Goal: Task Accomplishment & Management: Manage account settings

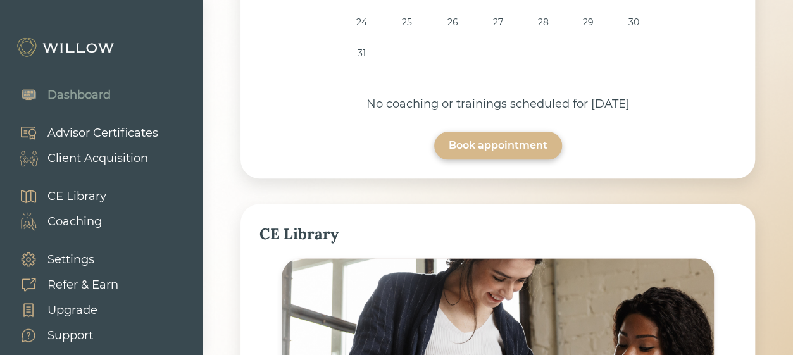
scroll to position [471, 0]
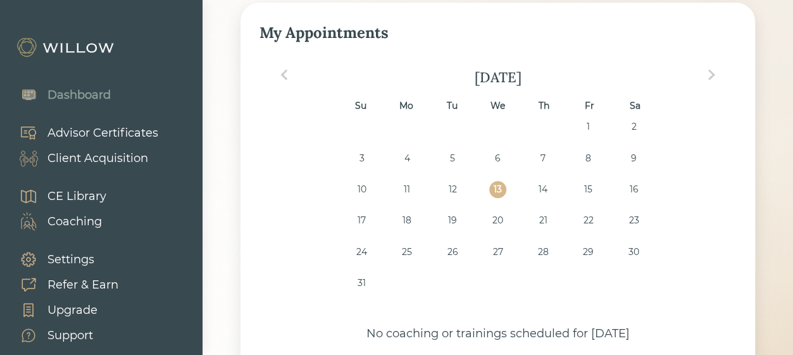
click at [134, 163] on div "Client Acquisition" at bounding box center [97, 158] width 101 height 17
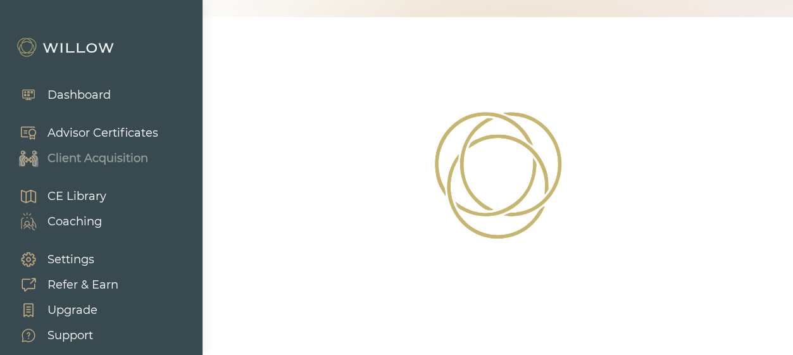
select select "3"
select select "2"
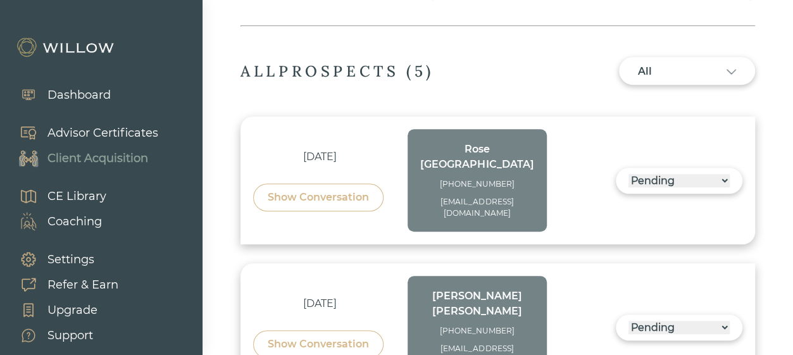
scroll to position [439, 0]
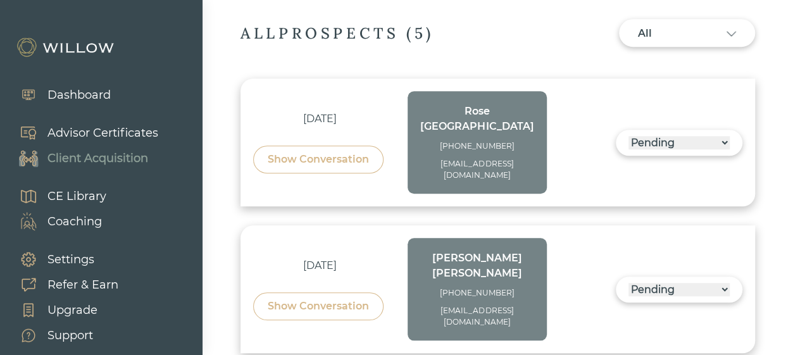
click at [663, 283] on select "------ Not ready to move forward No response received Pending Matched Not a Fit" at bounding box center [678, 289] width 101 height 13
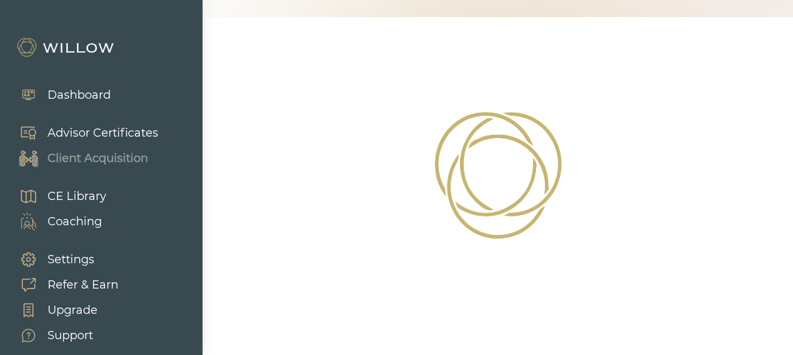
select select "3"
select select "7"
select select "2"
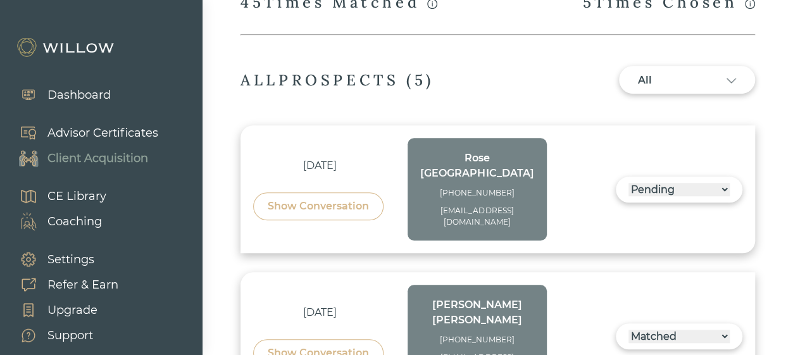
scroll to position [387, 0]
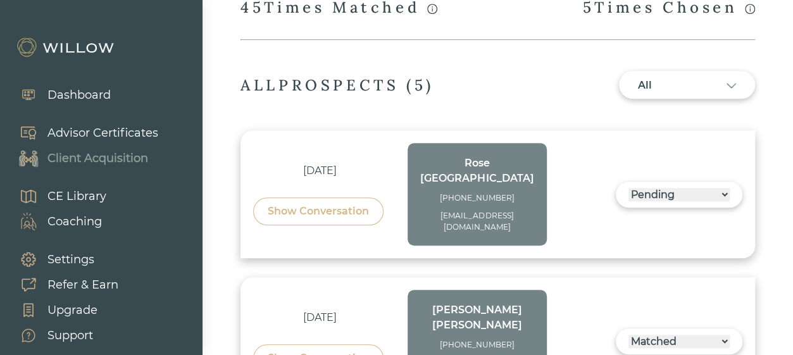
click at [671, 187] on div "------ Not ready to move forward No response received Pending Matched Not a Fit" at bounding box center [679, 195] width 127 height 26
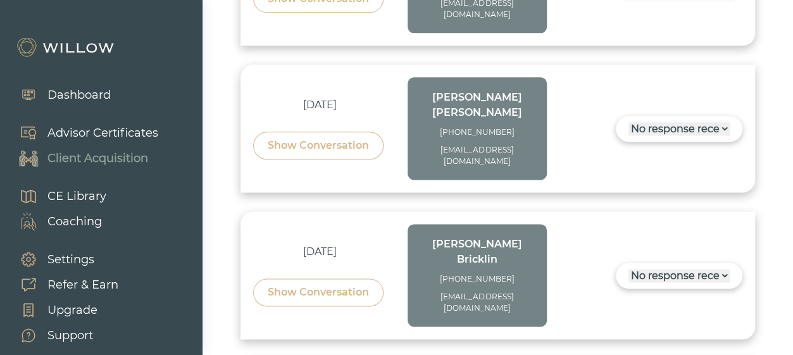
scroll to position [755, 0]
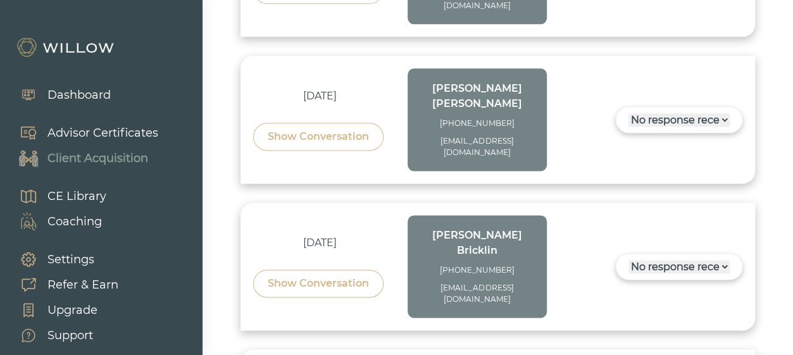
click at [654, 260] on select "------ Not ready to move forward No response received Pending Matched Not a Fit" at bounding box center [678, 266] width 101 height 13
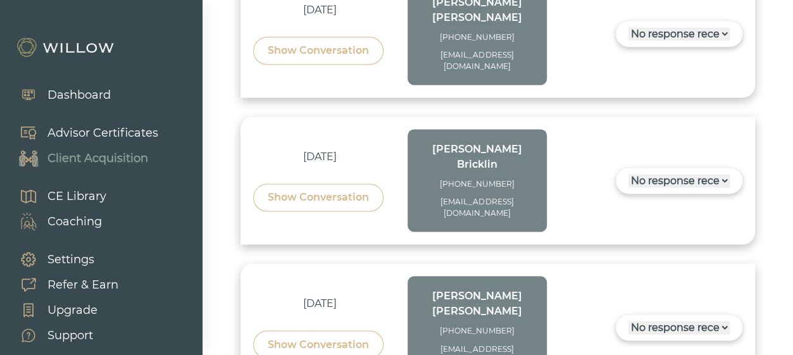
scroll to position [846, 0]
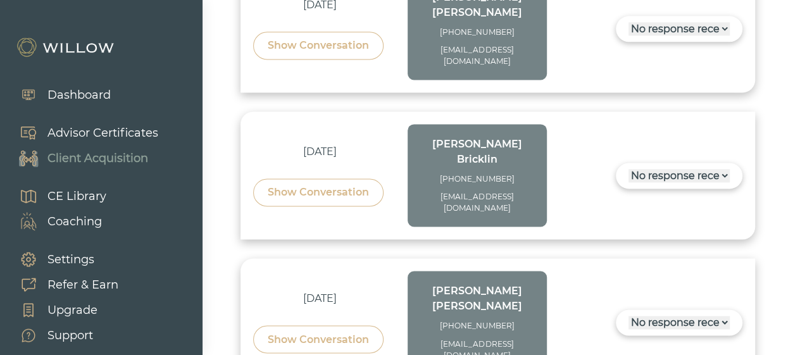
click at [597, 294] on div at bounding box center [396, 177] width 793 height 355
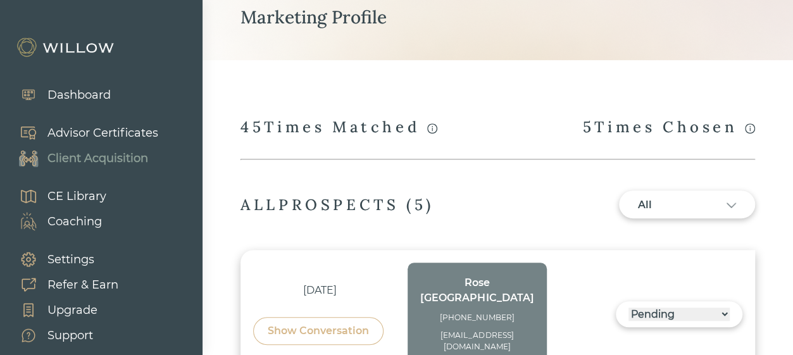
scroll to position [257, 0]
